Goal: Communication & Community: Participate in discussion

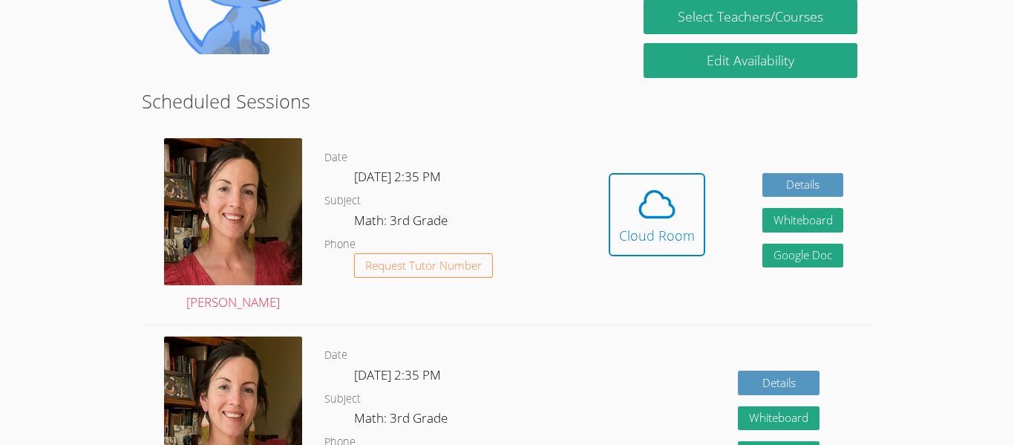
scroll to position [336, 0]
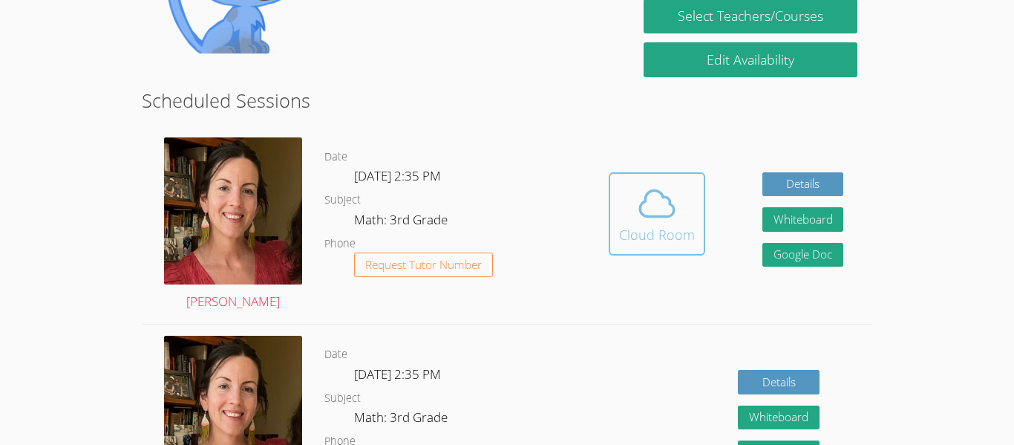
click at [676, 226] on div "Cloud Room" at bounding box center [657, 234] width 76 height 21
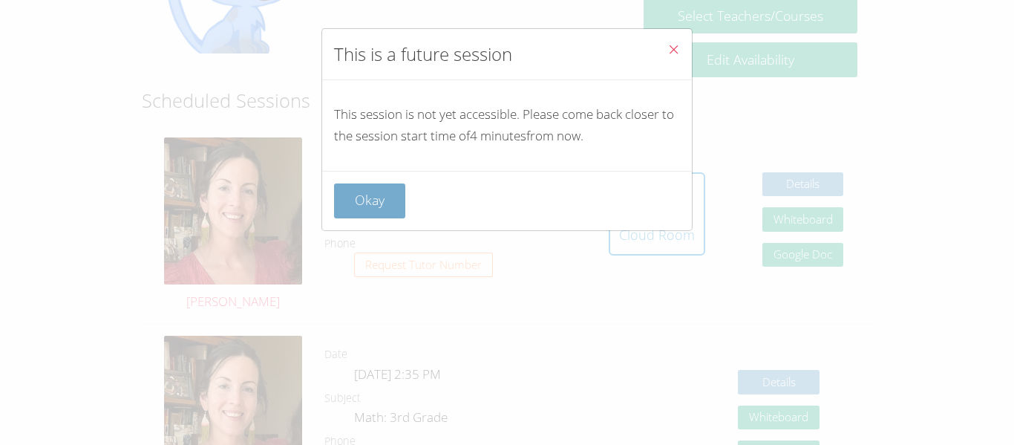
click at [380, 200] on button "Okay" at bounding box center [369, 200] width 71 height 35
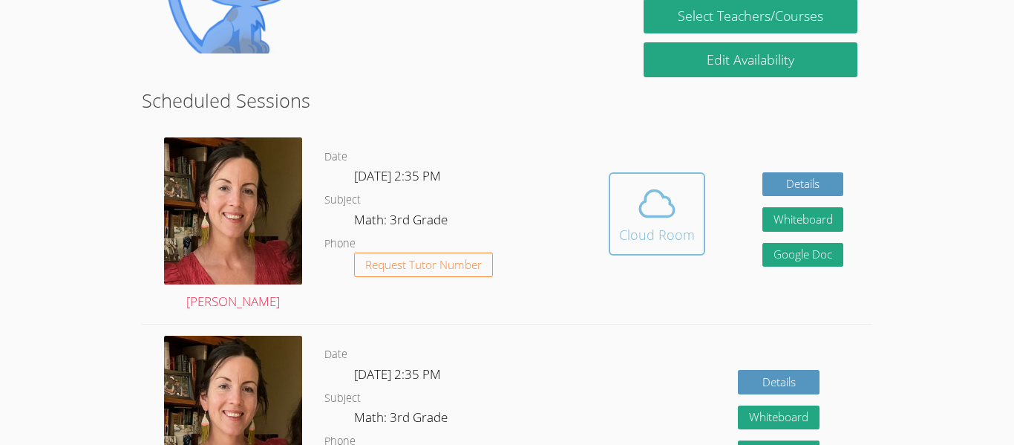
click at [677, 215] on span at bounding box center [657, 204] width 76 height 42
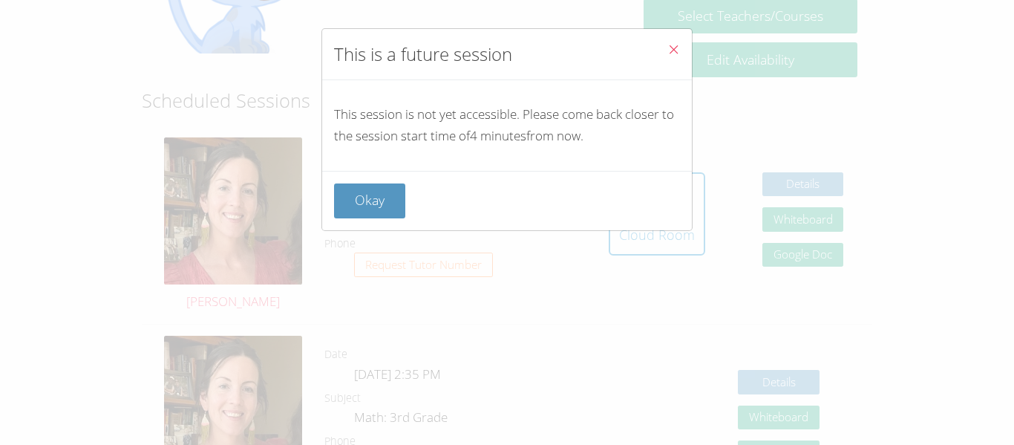
click at [673, 53] on icon "Close" at bounding box center [673, 49] width 13 height 13
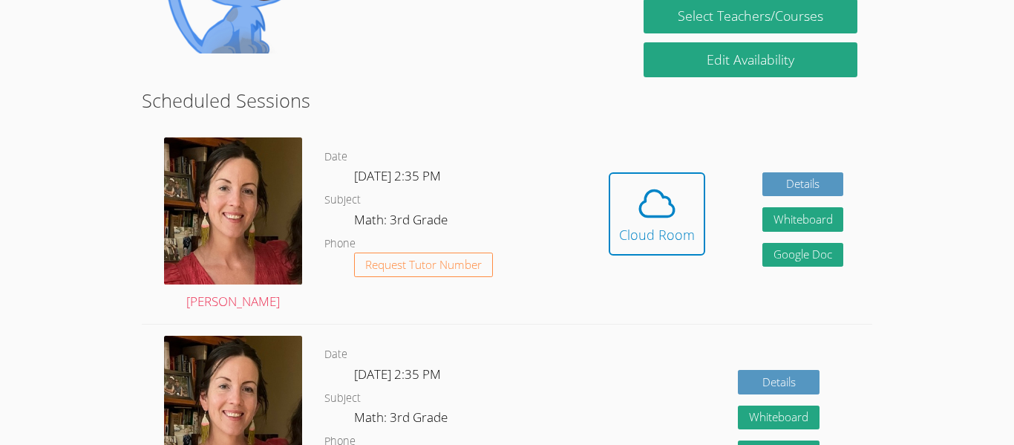
click at [650, 211] on icon at bounding box center [657, 204] width 42 height 42
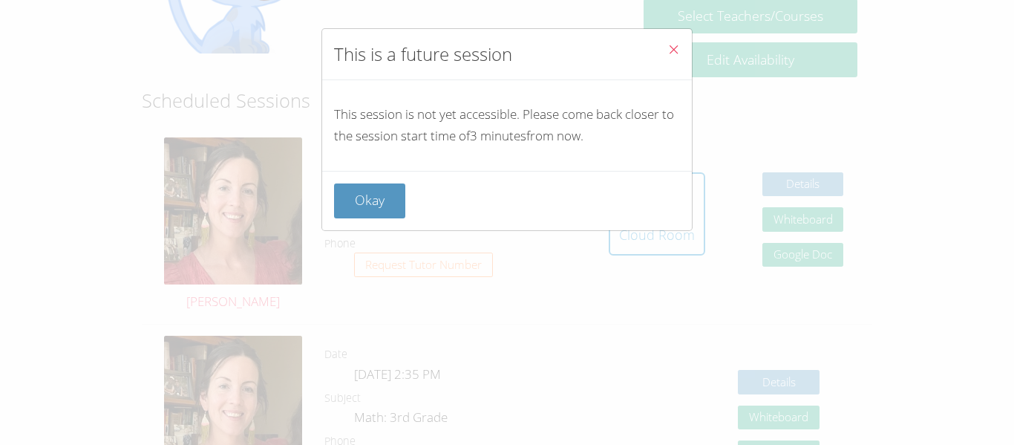
click at [681, 44] on button "Close" at bounding box center [673, 51] width 36 height 45
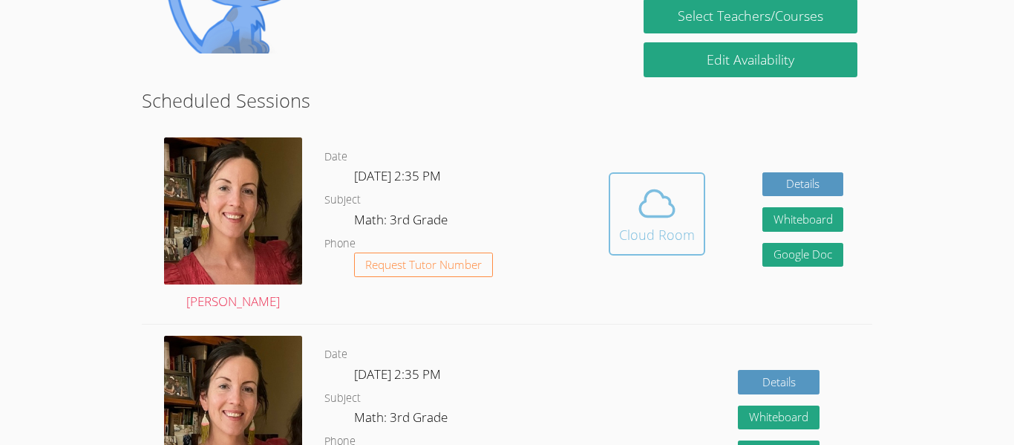
click at [649, 243] on div "Cloud Room" at bounding box center [657, 234] width 76 height 21
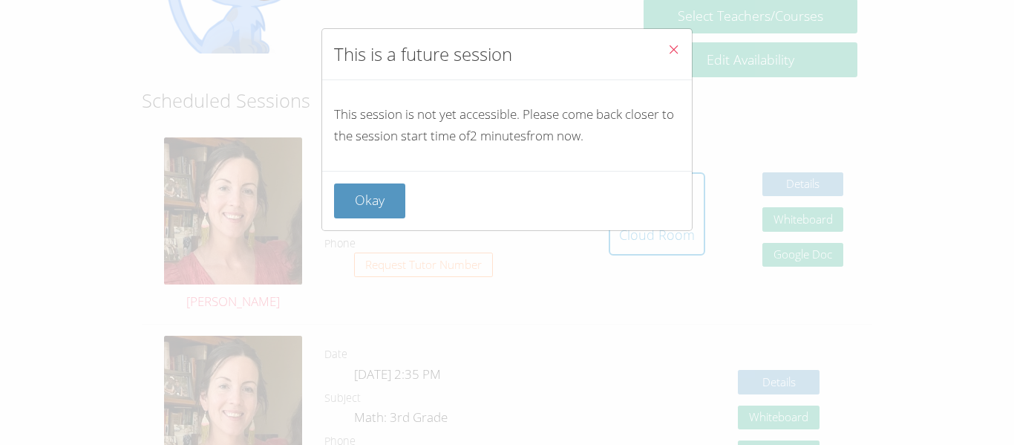
click at [681, 36] on button "Close" at bounding box center [673, 51] width 36 height 45
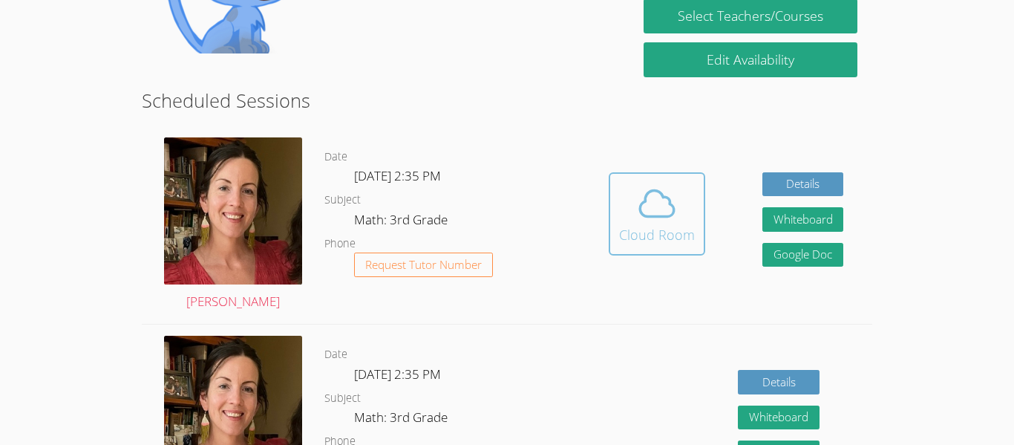
click at [666, 206] on icon at bounding box center [657, 204] width 42 height 42
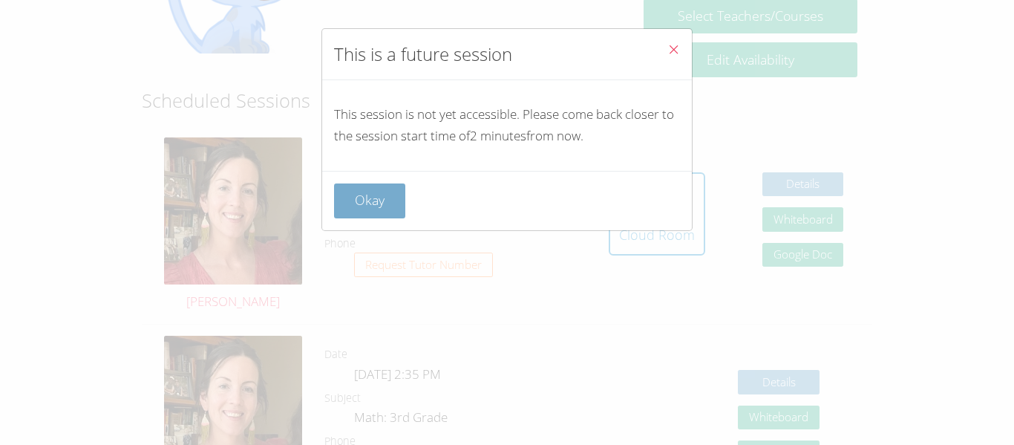
click at [386, 183] on button "Okay" at bounding box center [369, 200] width 71 height 35
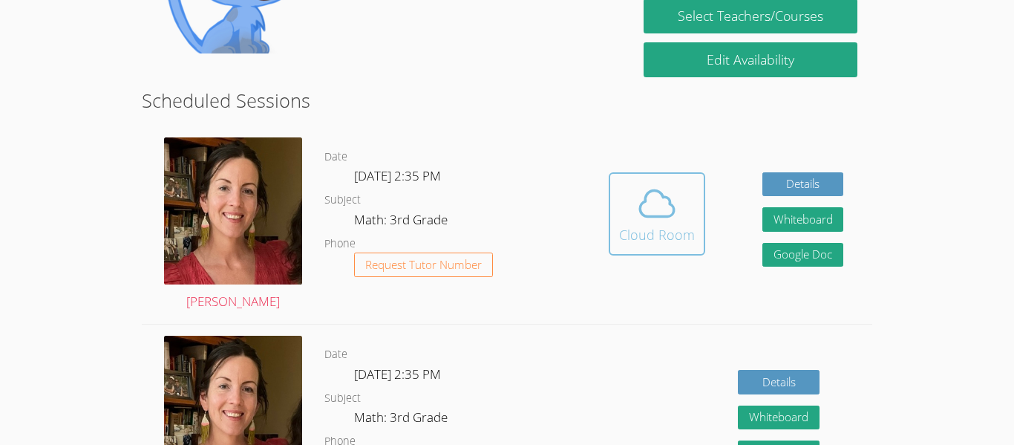
click at [655, 232] on div "Cloud Room" at bounding box center [657, 234] width 76 height 21
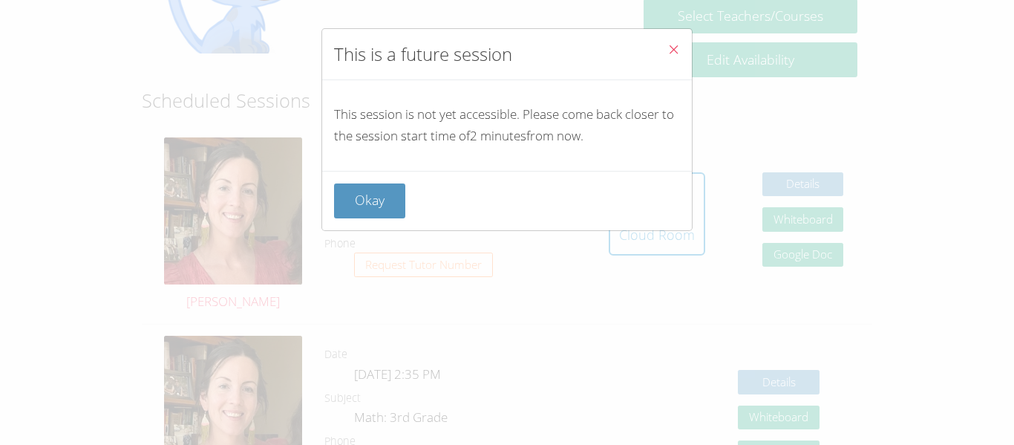
click at [670, 44] on icon "Close" at bounding box center [673, 49] width 13 height 13
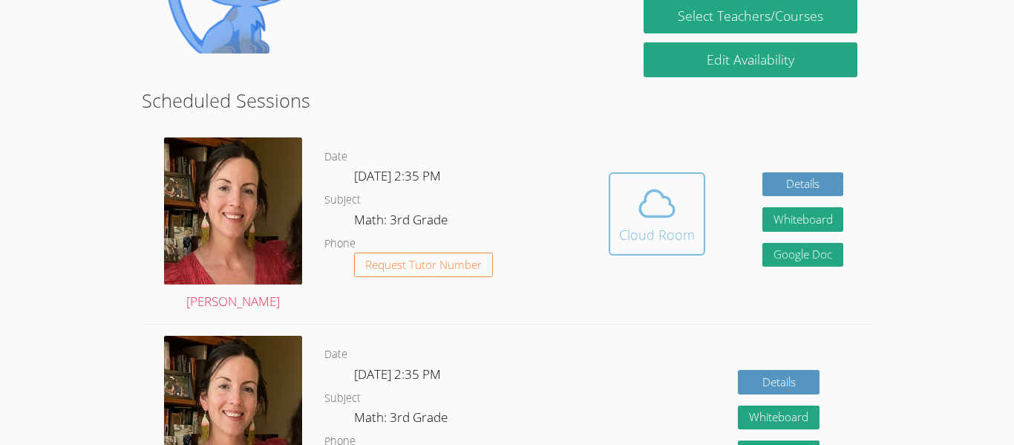
click at [670, 193] on icon at bounding box center [657, 204] width 42 height 42
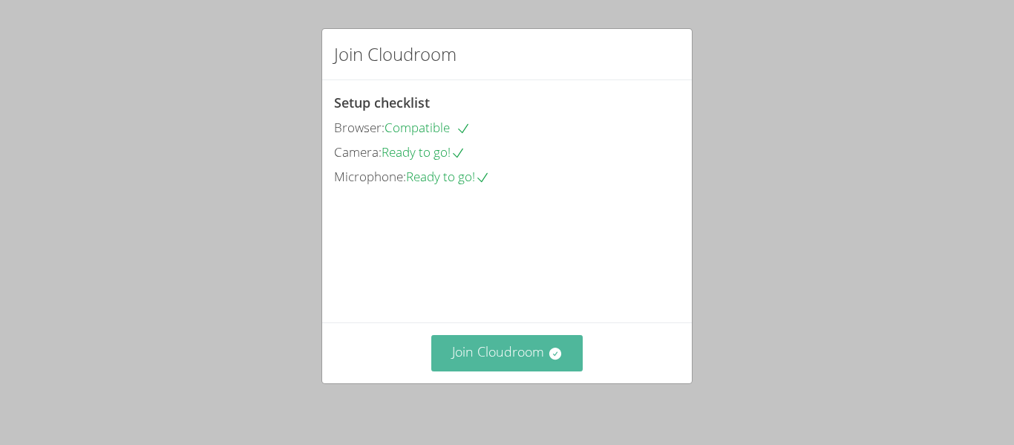
click at [543, 354] on button "Join Cloudroom" at bounding box center [507, 353] width 152 height 36
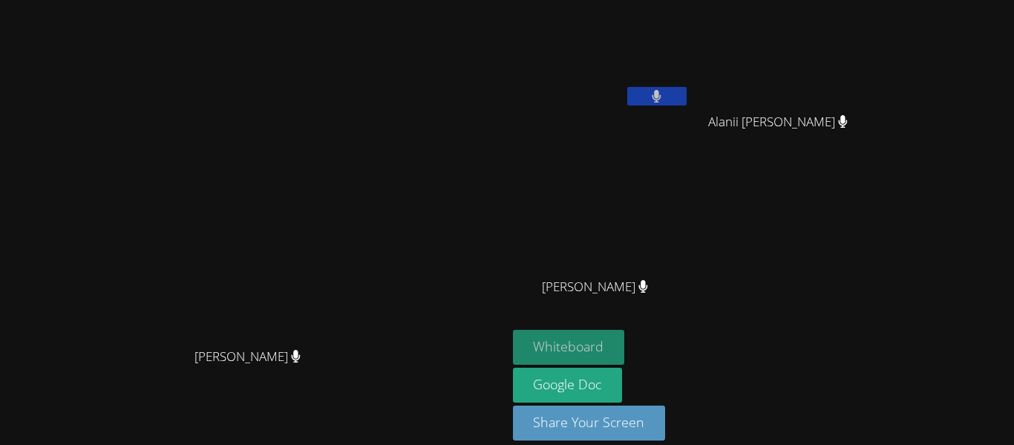
click at [625, 333] on button "Whiteboard" at bounding box center [569, 347] width 112 height 35
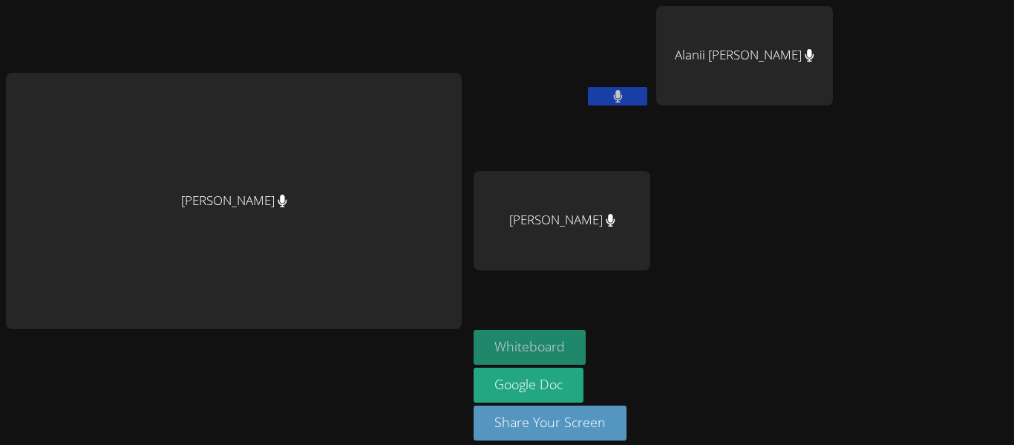
click at [557, 343] on button "Whiteboard" at bounding box center [530, 347] width 112 height 35
click at [558, 336] on button "Whiteboard" at bounding box center [530, 347] width 112 height 35
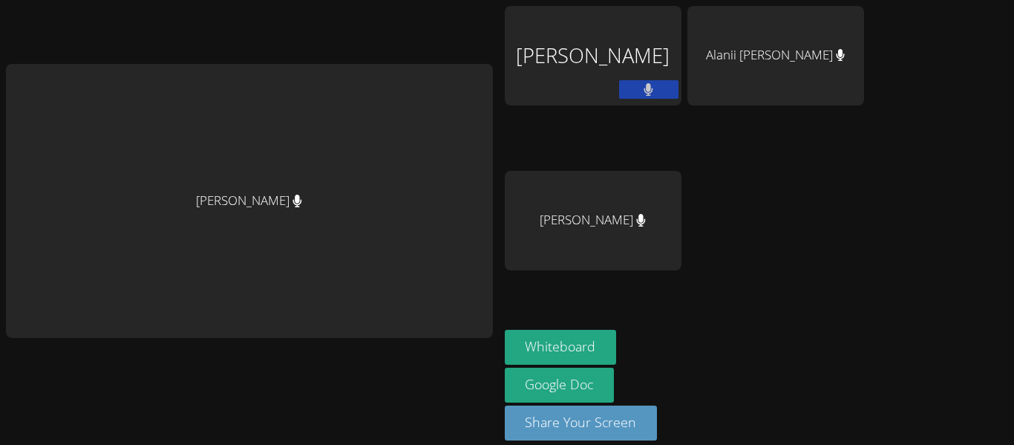
click at [890, 59] on div "[PERSON_NAME] [PERSON_NAME] [PERSON_NAME] Whiteboard Google Doc Share Your Scre…" at bounding box center [507, 222] width 1014 height 445
